Goal: Transaction & Acquisition: Subscribe to service/newsletter

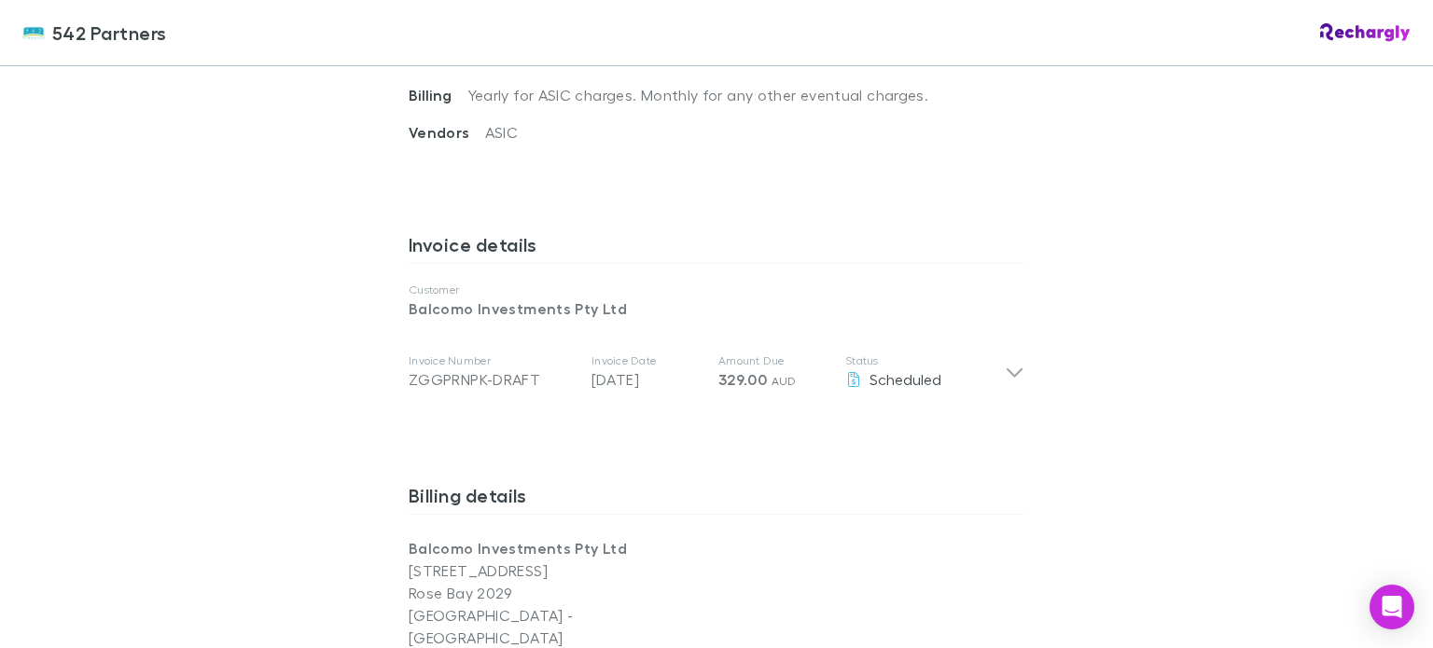
scroll to position [839, 0]
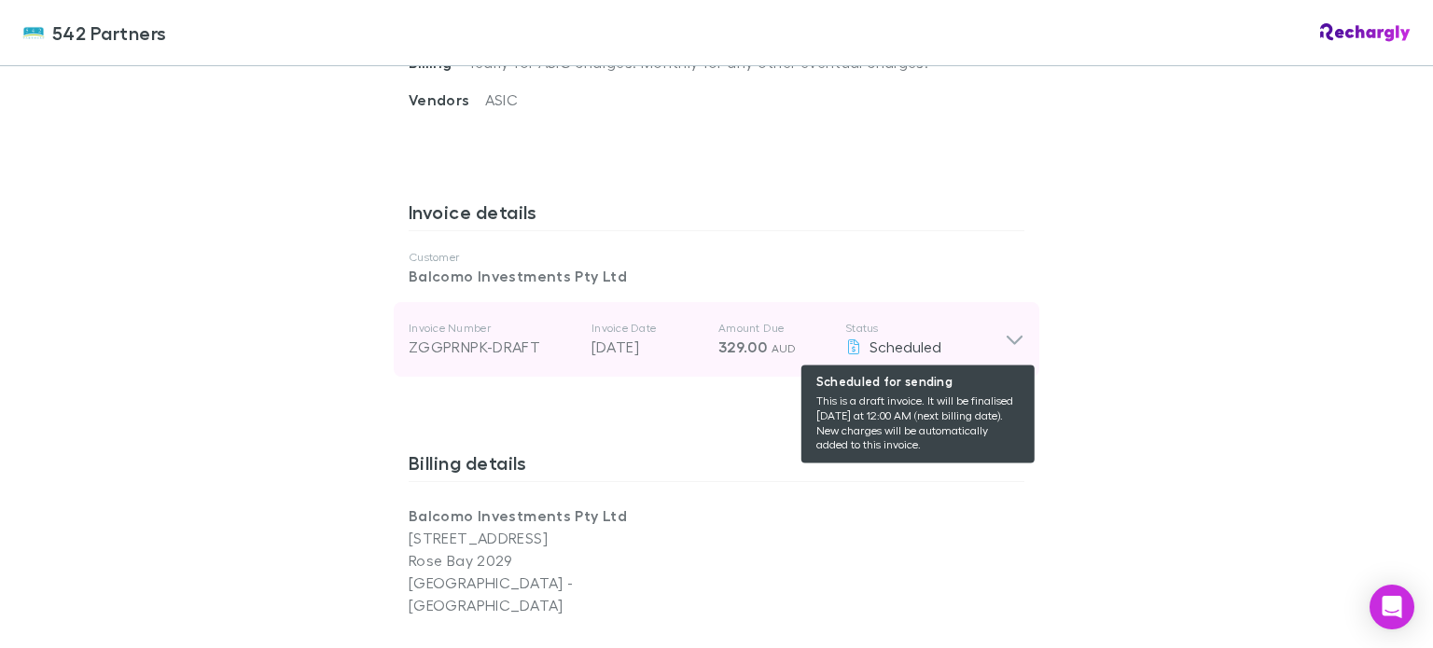
click at [898, 341] on span "Scheduled" at bounding box center [905, 347] width 72 height 18
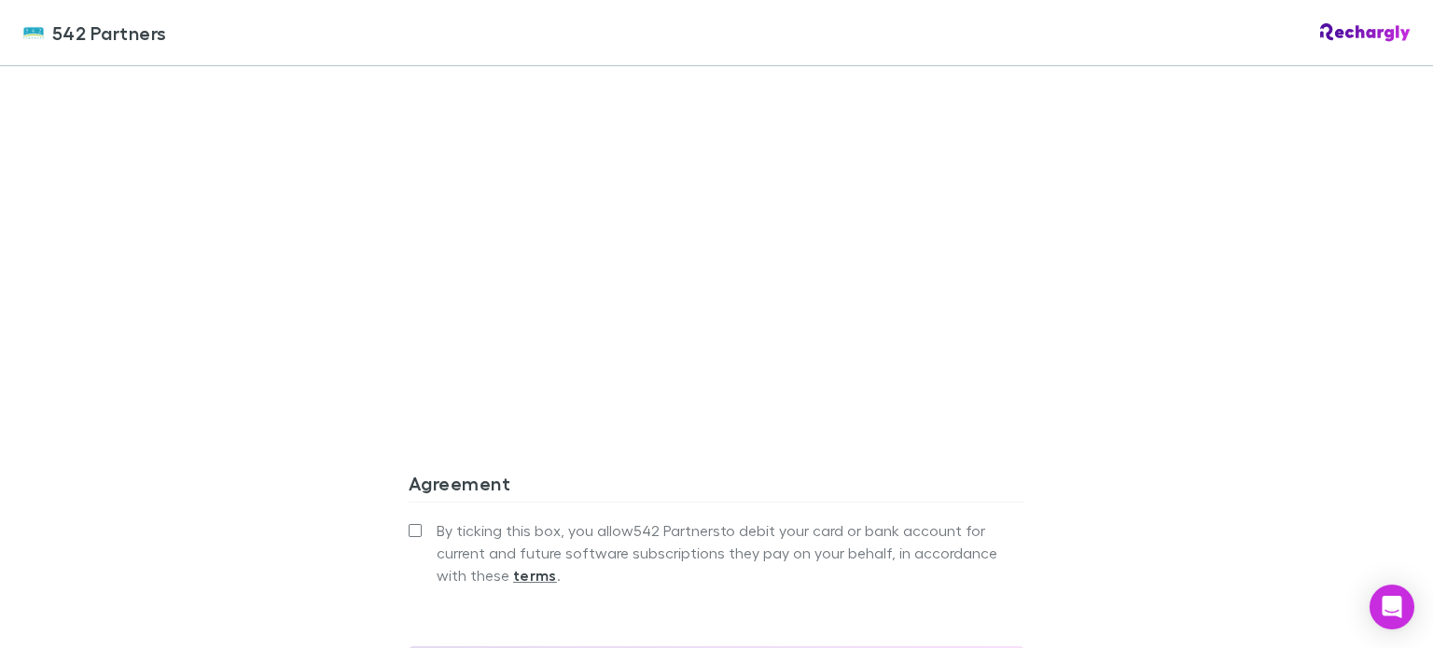
scroll to position [1865, 0]
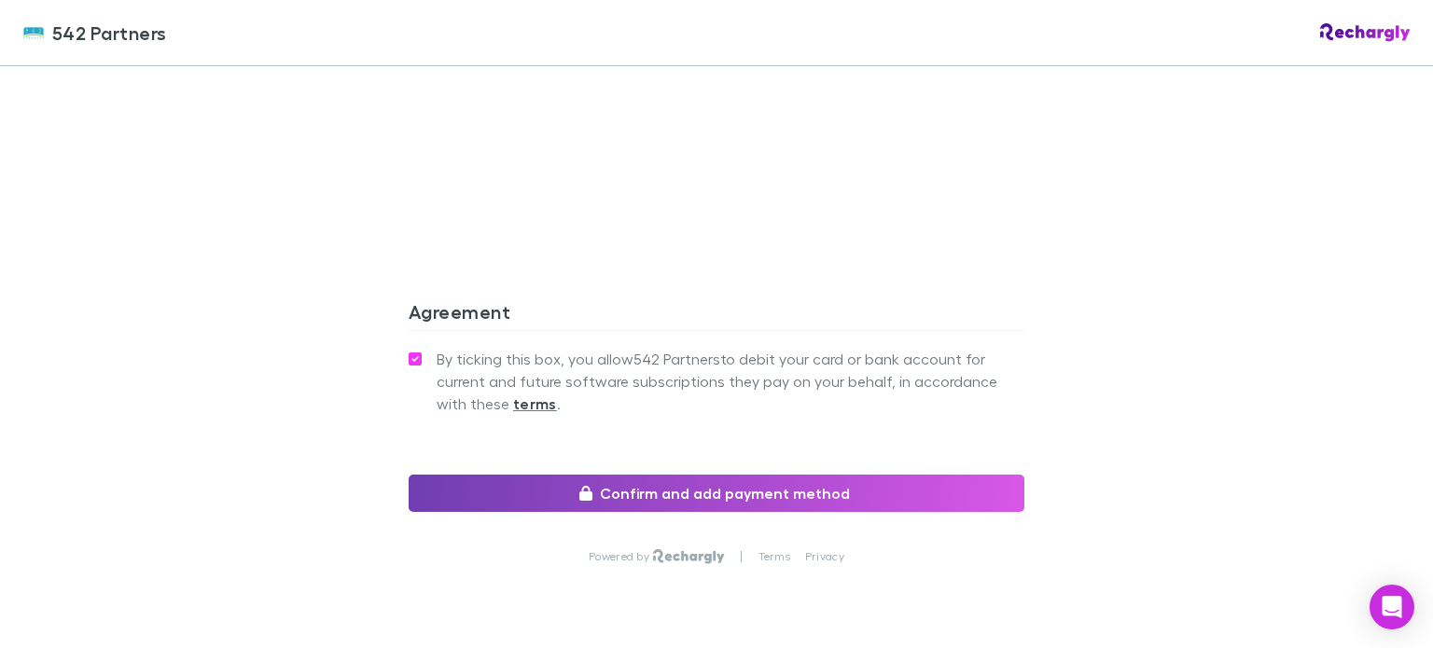
click at [704, 475] on button "Confirm and add payment method" at bounding box center [717, 493] width 616 height 37
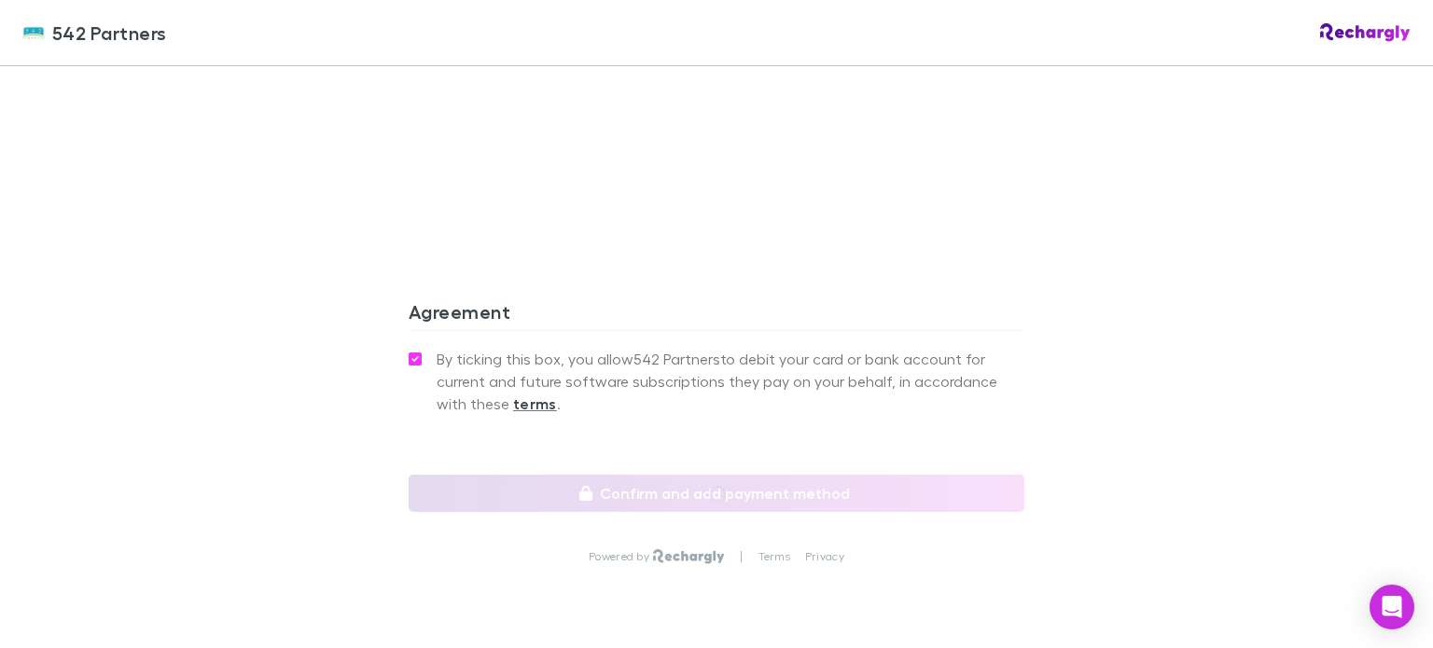
scroll to position [1906, 0]
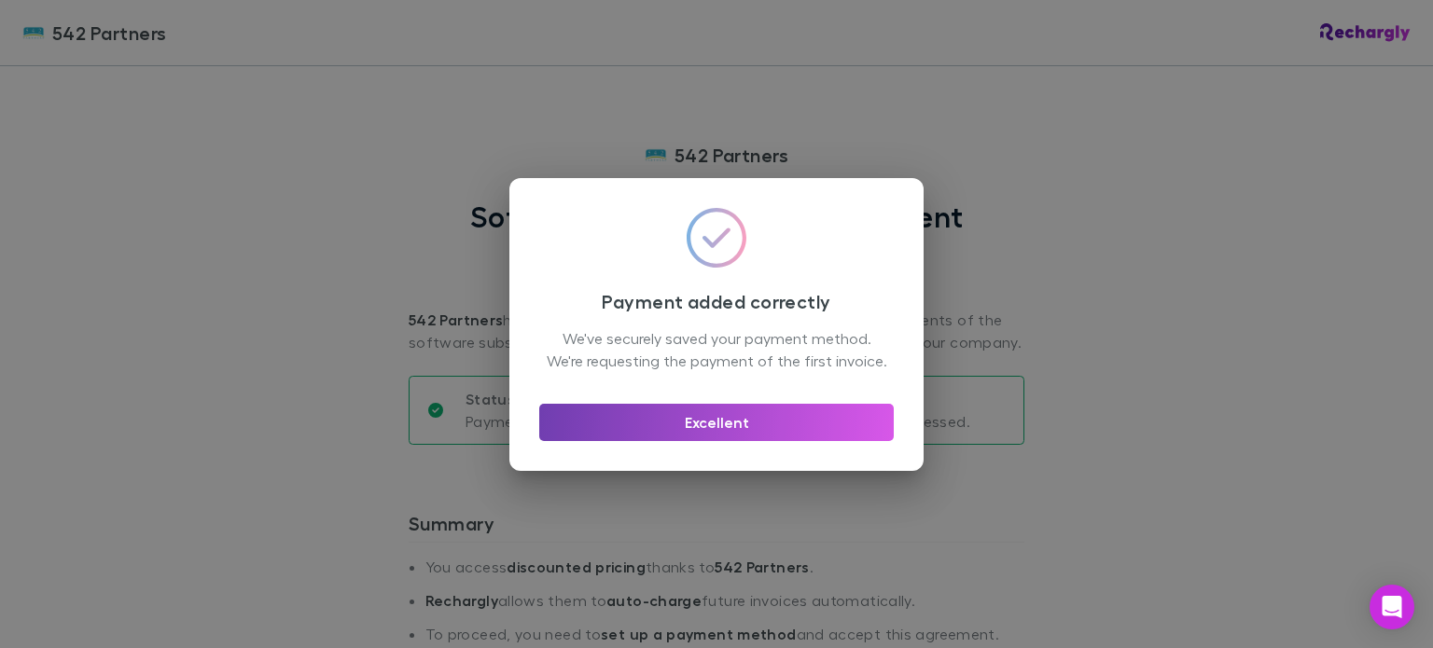
click at [717, 434] on button "Excellent" at bounding box center [716, 422] width 354 height 37
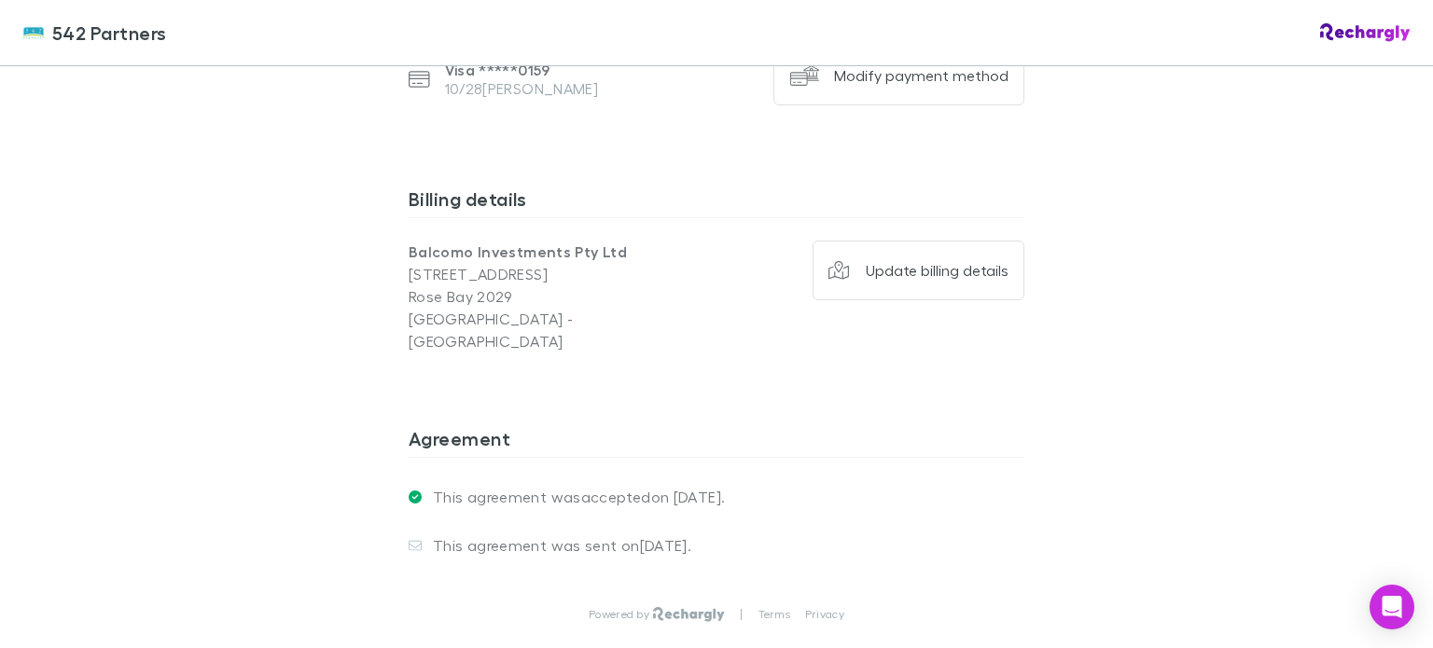
scroll to position [1248, 0]
